Goal: Task Accomplishment & Management: Manage account settings

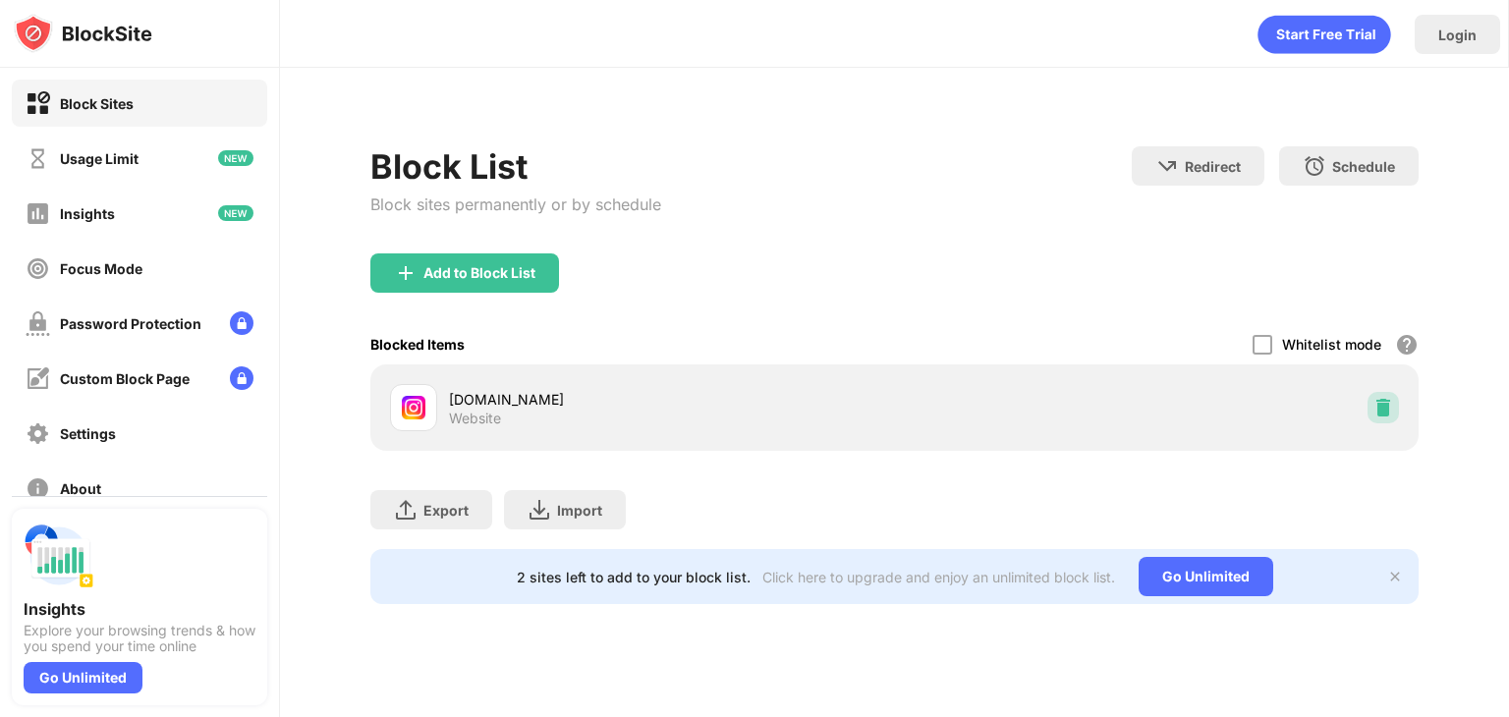
click at [1383, 403] on img at bounding box center [1383, 408] width 20 height 20
